Goal: Information Seeking & Learning: Check status

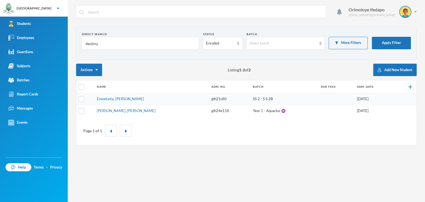
click at [104, 37] on div "Direct Search destiny" at bounding box center [140, 40] width 117 height 17
click at [107, 41] on input "destiny" at bounding box center [140, 43] width 111 height 12
click at [107, 42] on input "destiny" at bounding box center [140, 43] width 111 height 12
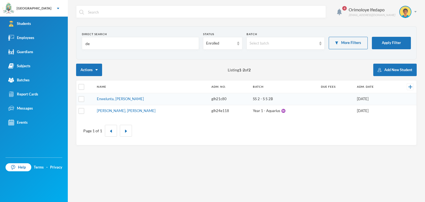
type input "d"
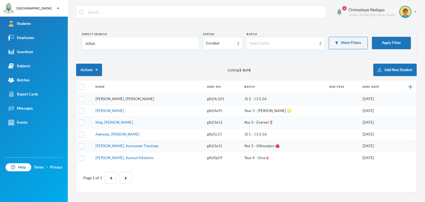
type input "AINA"
click at [116, 97] on link "[PERSON_NAME], [PERSON_NAME]" at bounding box center [124, 99] width 59 height 4
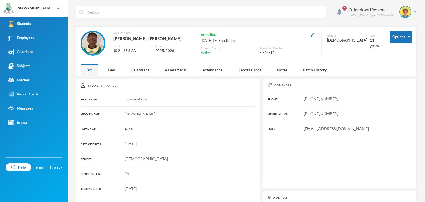
click at [110, 82] on div "Student Profile FIRST NAME [PERSON_NAME] MIDDLE NAME [PERSON_NAME] LAST NAME Ai…" at bounding box center [168, 175] width 184 height 192
click at [113, 69] on div "Fees" at bounding box center [111, 70] width 19 height 12
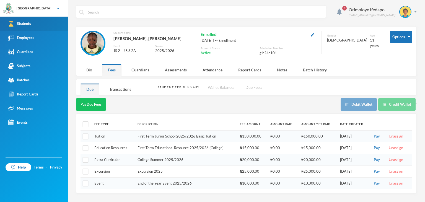
click at [31, 25] on div "Students" at bounding box center [19, 24] width 23 height 6
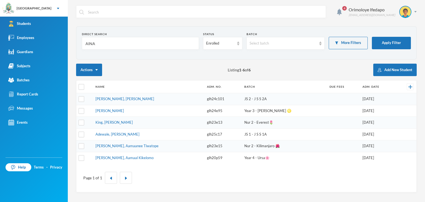
click at [103, 42] on input "AINA" at bounding box center [140, 43] width 111 height 12
click at [103, 43] on input "AINA" at bounding box center [140, 43] width 111 height 12
type input "J"
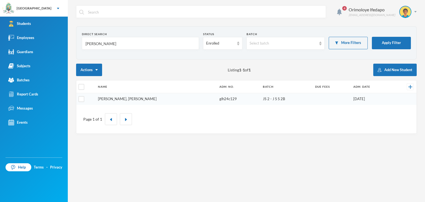
type input "[PERSON_NAME]"
click at [121, 97] on link "[PERSON_NAME], [PERSON_NAME]" at bounding box center [127, 99] width 59 height 4
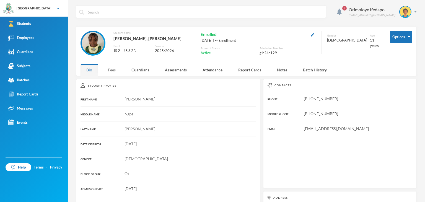
click at [110, 68] on div "Fees" at bounding box center [111, 70] width 19 height 12
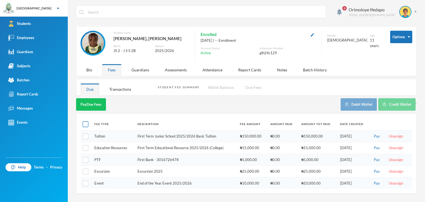
click at [87, 124] on input "checkbox" at bounding box center [86, 124] width 6 height 6
checkbox input "true"
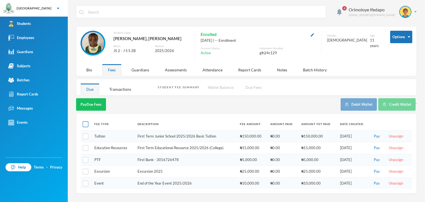
checkbox input "true"
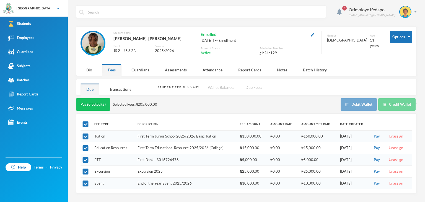
click at [268, 55] on div "glh24c129" at bounding box center [287, 53] width 56 height 6
click at [268, 54] on div "glh24c129" at bounding box center [287, 53] width 56 height 6
copy div "glh24c129"
click at [414, 12] on img at bounding box center [415, 11] width 2 height 1
click at [394, 41] on img "button" at bounding box center [394, 40] width 4 height 4
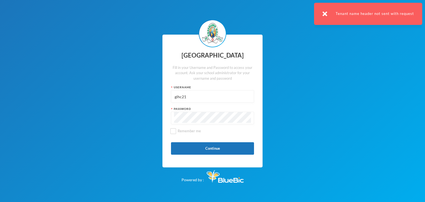
click at [188, 97] on input "glhc21" at bounding box center [212, 96] width 77 height 12
paste input "24c129"
type input "glh24c129"
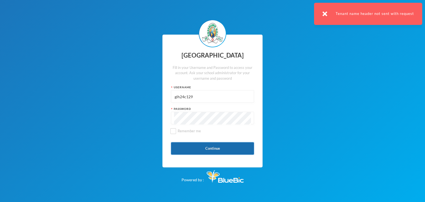
click at [193, 150] on button "Continue" at bounding box center [212, 148] width 83 height 12
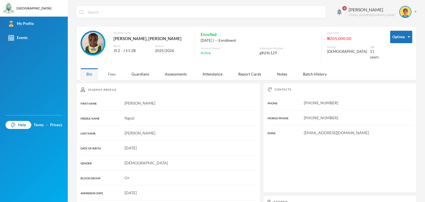
click at [107, 68] on div "Fees" at bounding box center [111, 74] width 19 height 12
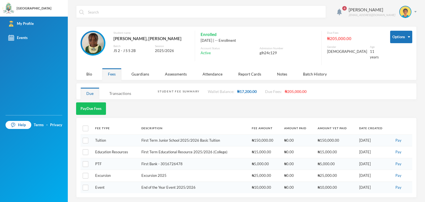
click at [119, 92] on div "Transactions" at bounding box center [119, 93] width 33 height 12
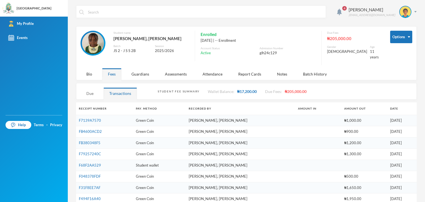
click at [92, 92] on div "Due" at bounding box center [89, 93] width 19 height 12
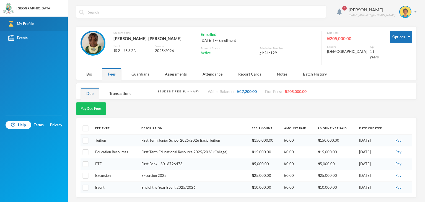
click at [20, 17] on link "My Profile" at bounding box center [34, 24] width 68 height 14
click at [20, 22] on div "My Profile" at bounding box center [20, 24] width 25 height 6
click at [126, 90] on div "Transactions" at bounding box center [119, 93] width 33 height 12
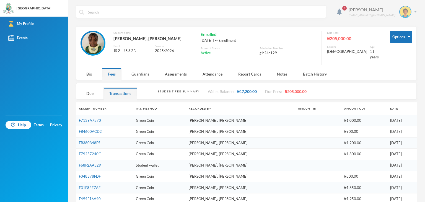
click at [414, 12] on img at bounding box center [415, 11] width 2 height 1
click at [395, 37] on button "Logout" at bounding box center [397, 40] width 25 height 8
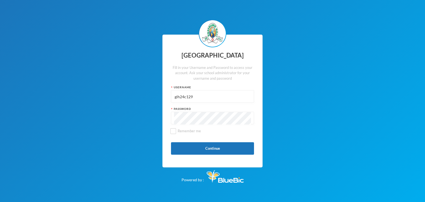
click at [187, 99] on input "glh24c129" at bounding box center [212, 96] width 77 height 12
click at [186, 98] on input "glh24c129" at bounding box center [212, 96] width 77 height 12
type input "glhc21"
click at [219, 149] on button "Continue" at bounding box center [212, 148] width 83 height 12
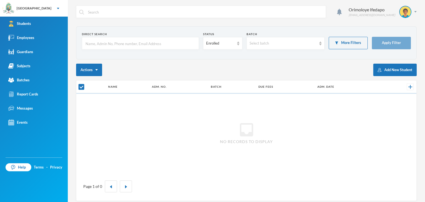
checkbox input "false"
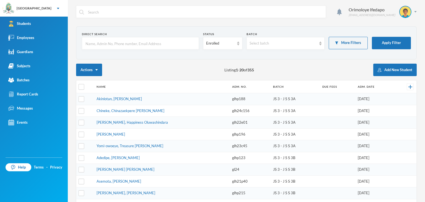
click at [134, 41] on input "text" at bounding box center [140, 43] width 111 height 12
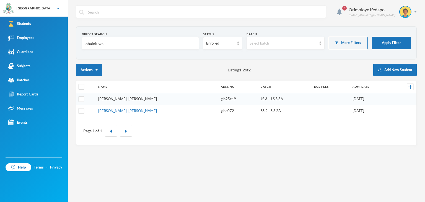
type input "obaloluwa"
click at [135, 100] on link "[PERSON_NAME], [PERSON_NAME]" at bounding box center [127, 99] width 59 height 4
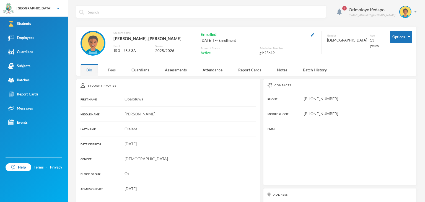
click at [109, 68] on div "Fees" at bounding box center [111, 70] width 19 height 12
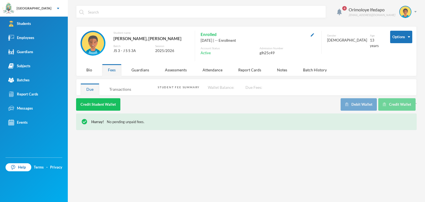
click at [122, 89] on div "Transactions" at bounding box center [119, 89] width 33 height 12
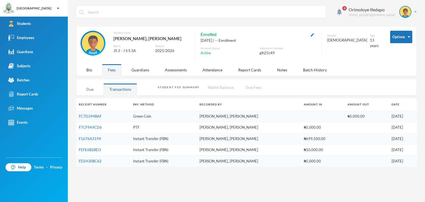
click at [88, 87] on div "Due" at bounding box center [89, 89] width 19 height 12
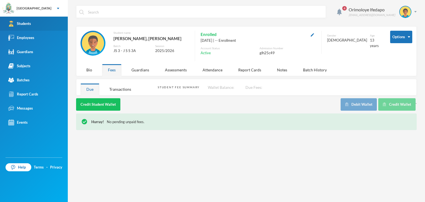
click at [28, 23] on div "Students" at bounding box center [19, 24] width 23 height 6
